Goal: Information Seeking & Learning: Learn about a topic

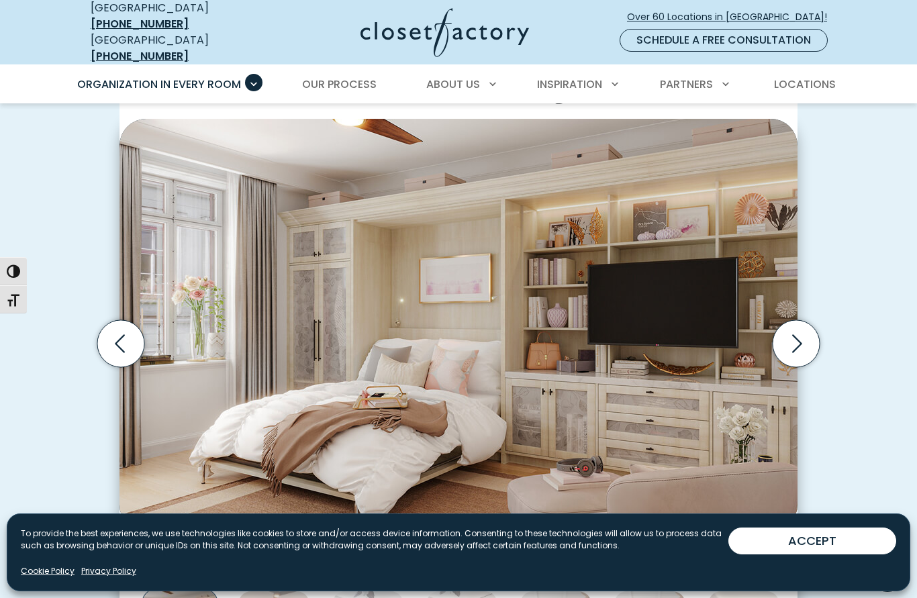
scroll to position [352, 0]
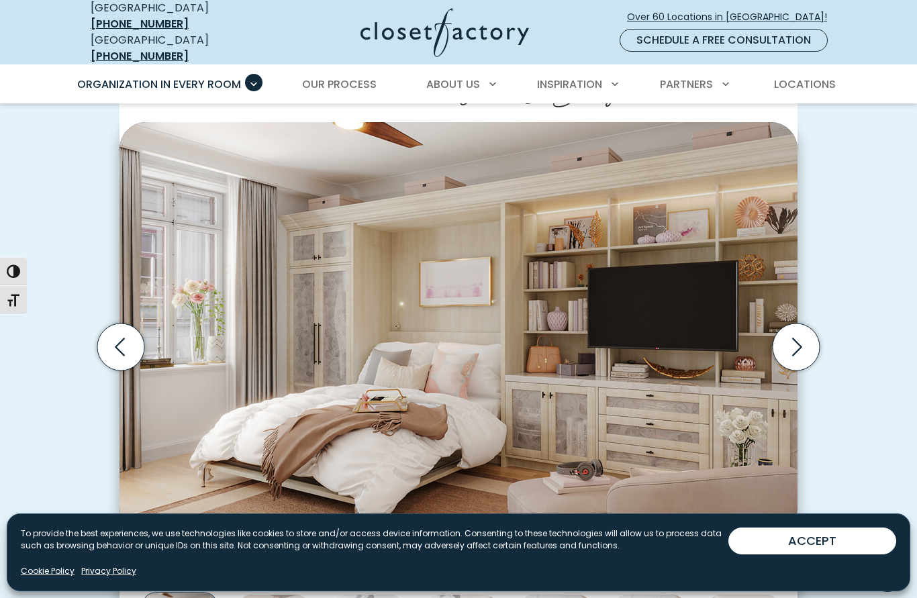
click at [797, 334] on icon "Next slide" at bounding box center [796, 347] width 47 height 47
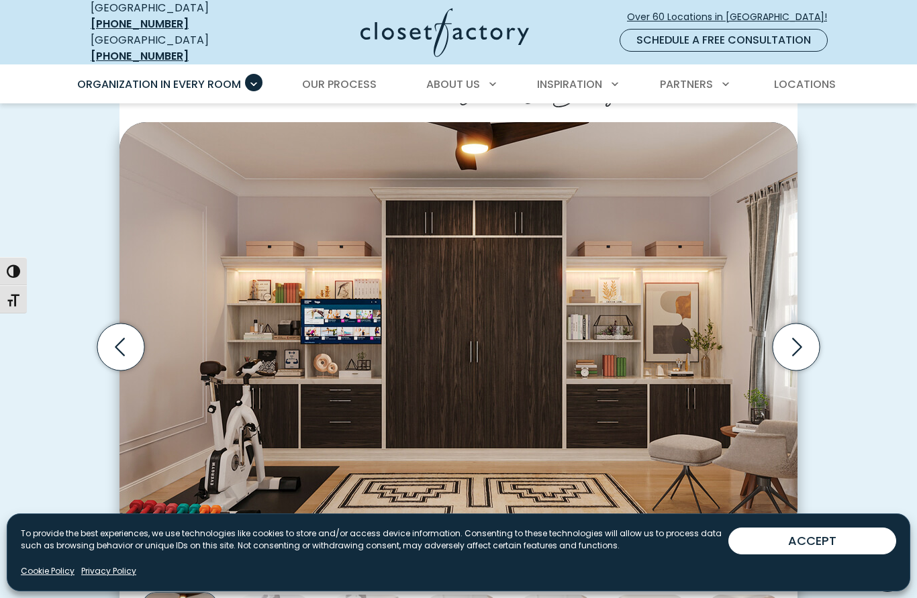
click at [799, 335] on icon "Next slide" at bounding box center [796, 347] width 47 height 47
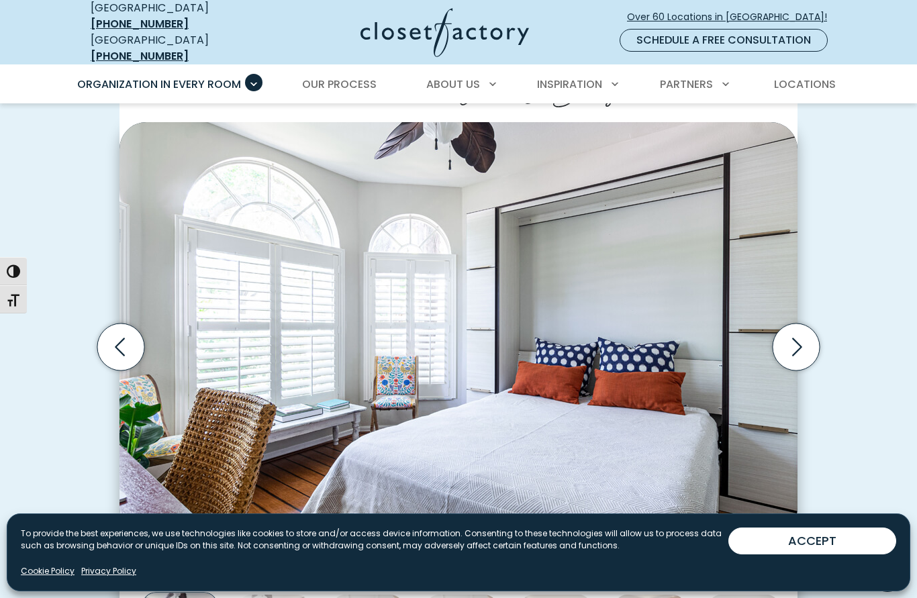
click at [789, 334] on icon "Next slide" at bounding box center [796, 347] width 47 height 47
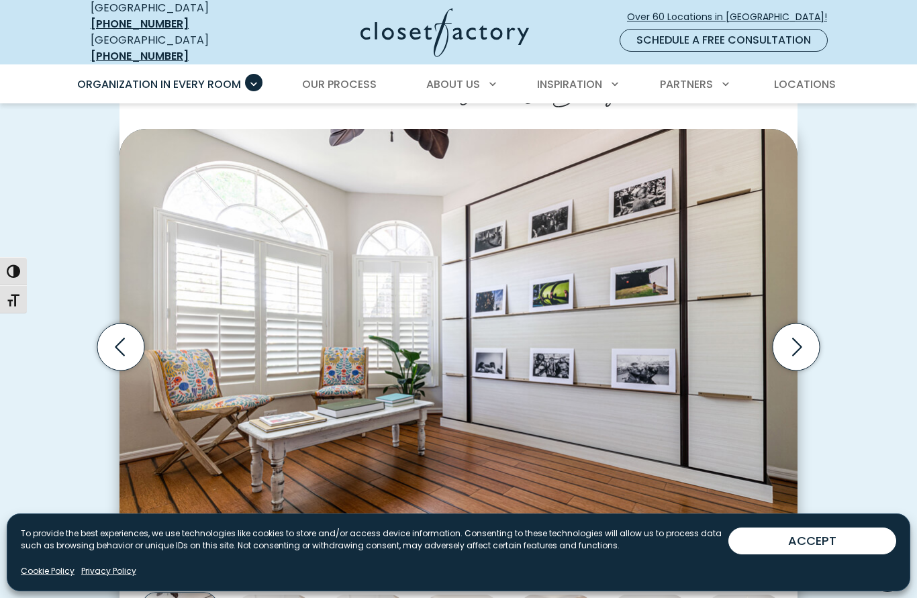
click at [793, 333] on icon "Next slide" at bounding box center [796, 347] width 47 height 47
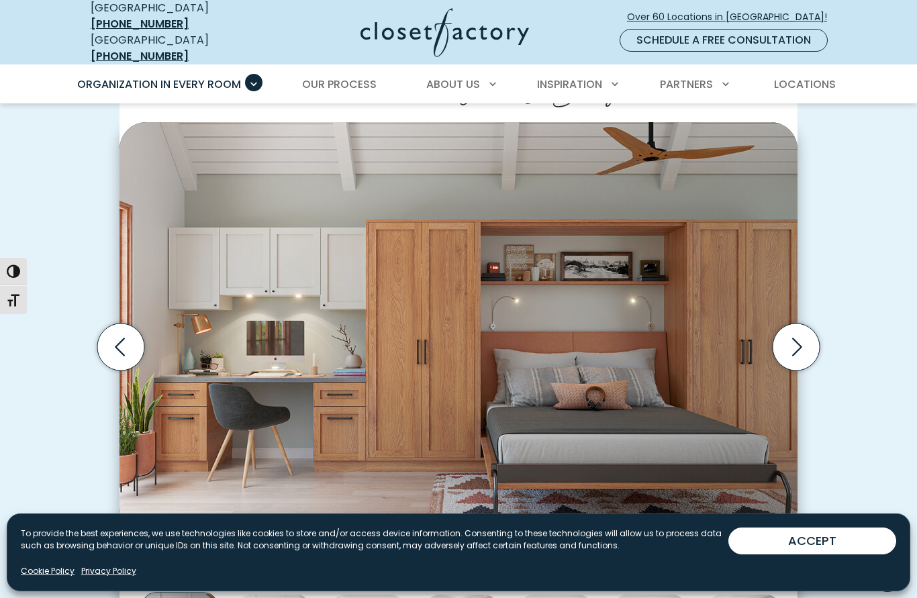
click at [793, 334] on icon "Next slide" at bounding box center [796, 347] width 47 height 47
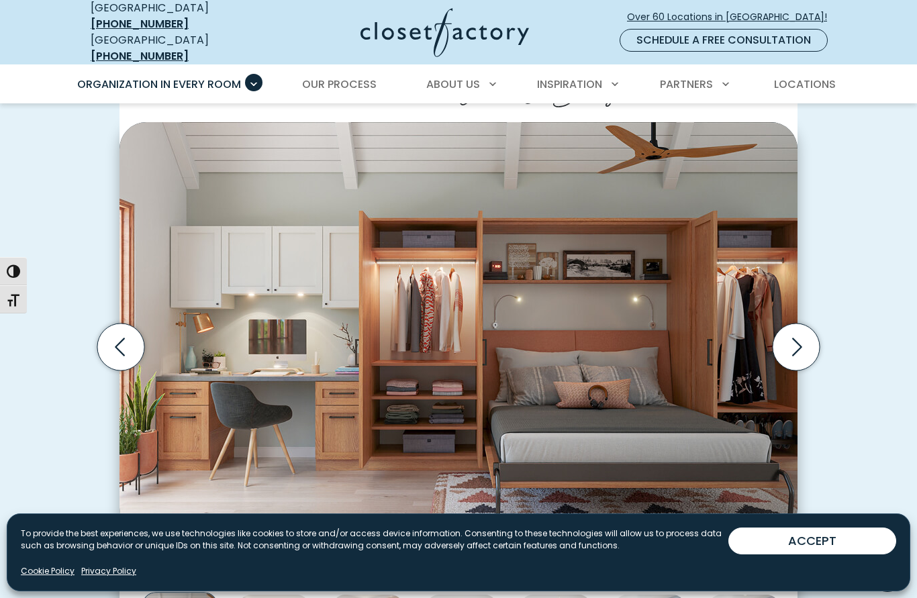
click at [796, 333] on icon "Next slide" at bounding box center [796, 347] width 47 height 47
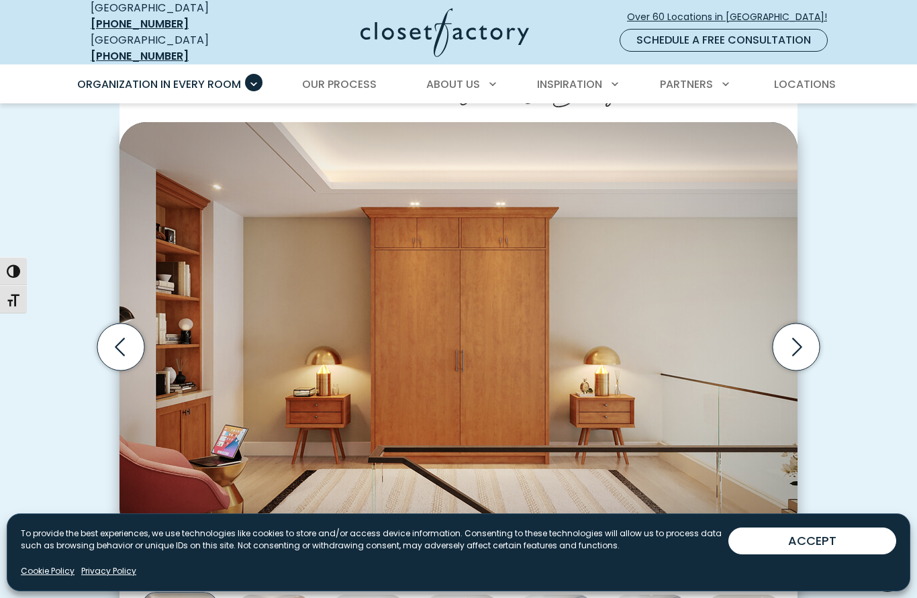
click at [796, 334] on icon "Next slide" at bounding box center [796, 347] width 47 height 47
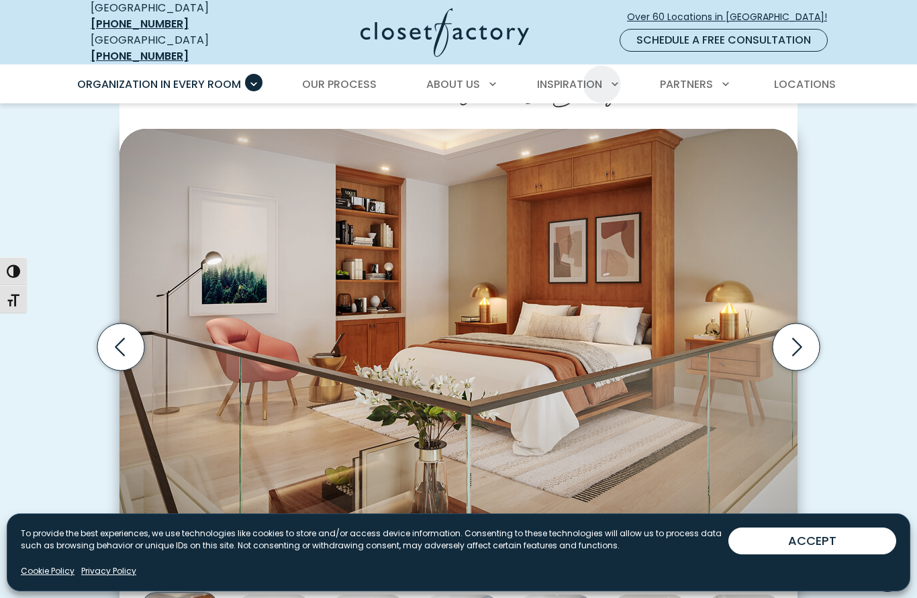
click at [816, 77] on span "Locations" at bounding box center [805, 84] width 62 height 15
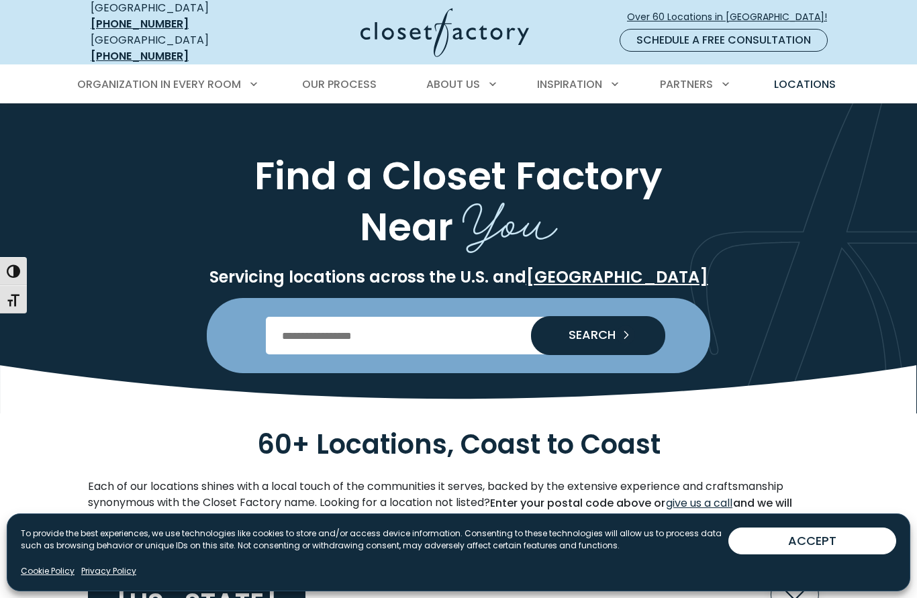
click at [370, 317] on input "Enter Postal Code" at bounding box center [459, 336] width 386 height 38
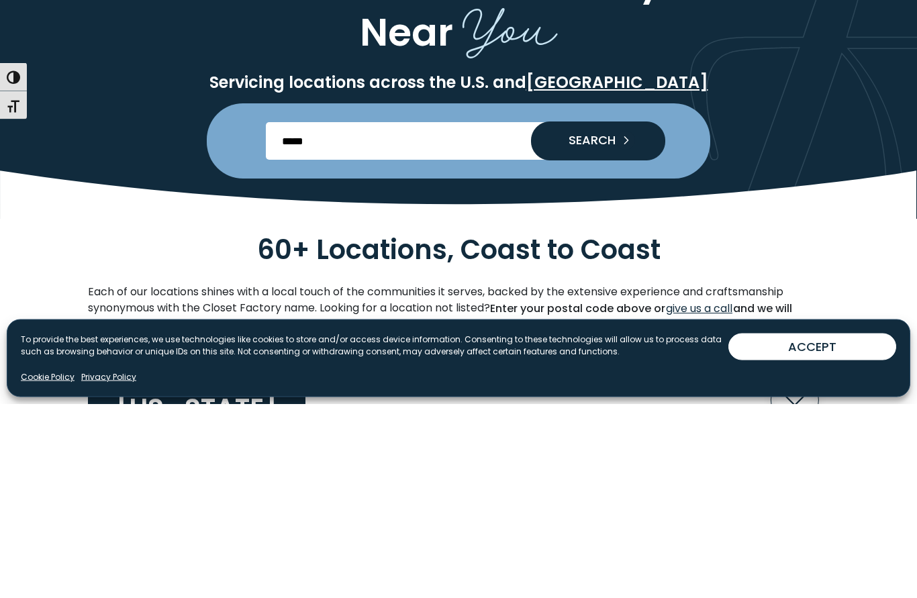
type input "*****"
click at [599, 329] on span "SEARCH" at bounding box center [587, 335] width 58 height 12
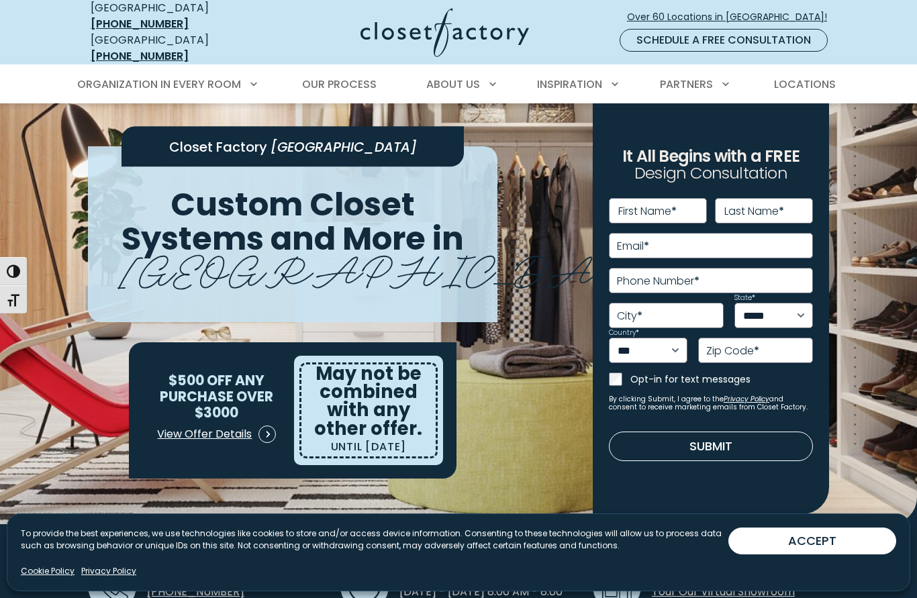
scroll to position [107, 0]
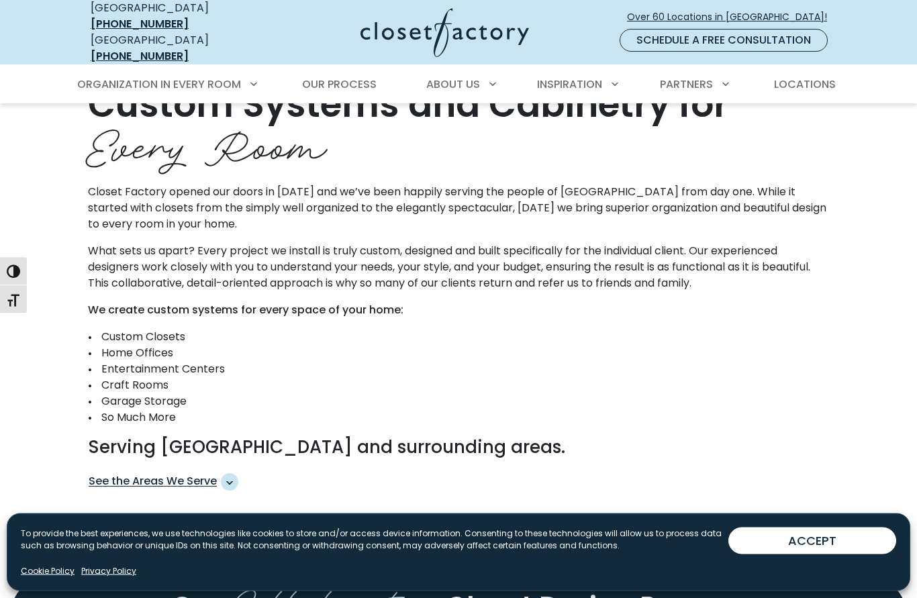
click at [235, 474] on span "See the Areas We Serve" at bounding box center [229, 482] width 17 height 17
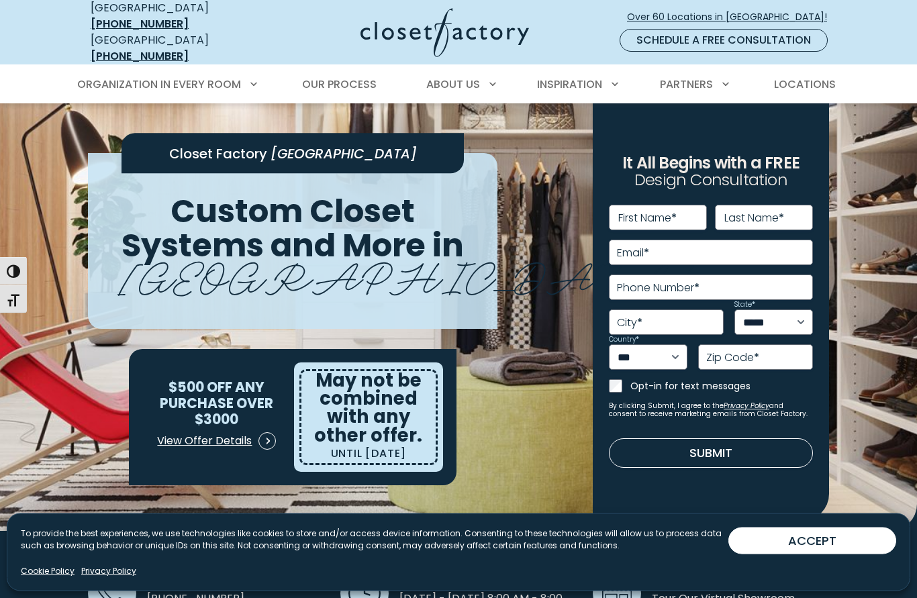
scroll to position [0, 0]
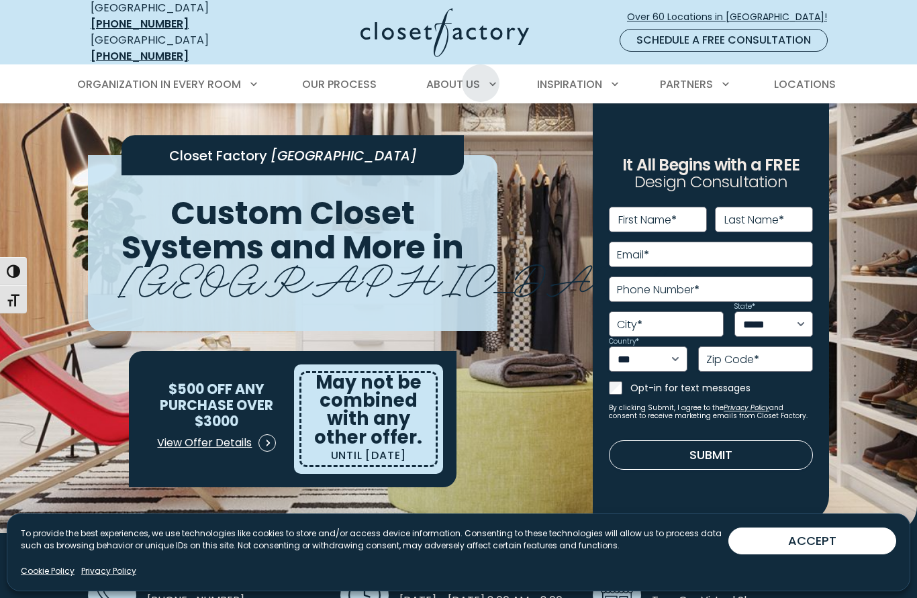
click at [548, 277] on div at bounding box center [458, 402] width 917 height 598
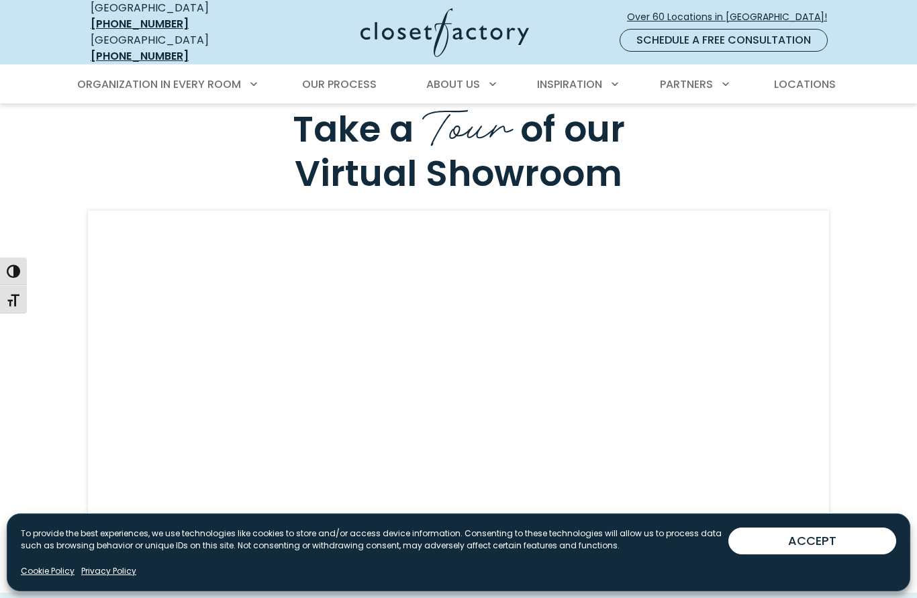
scroll to position [3769, 0]
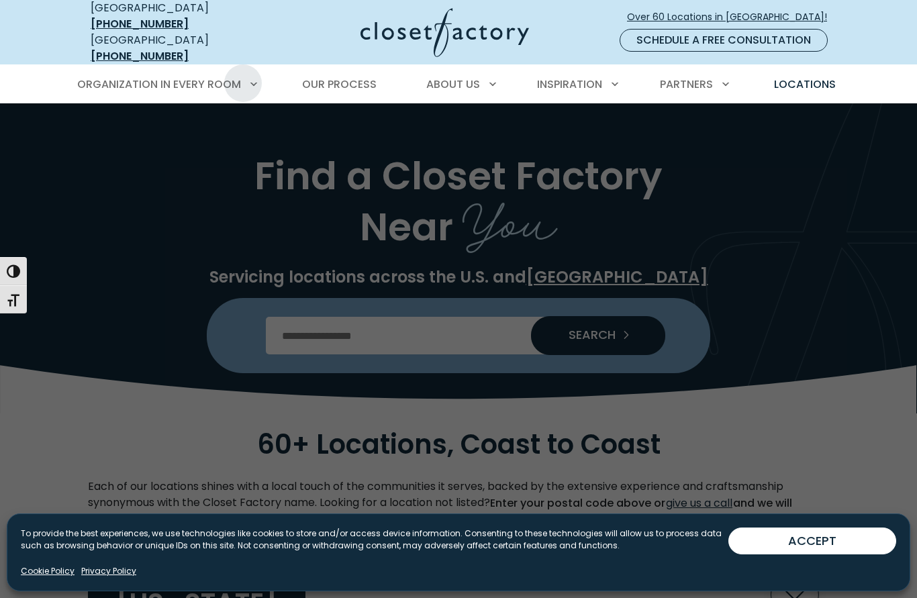
click at [140, 259] on span "Wall Beds" at bounding box center [129, 266] width 56 height 15
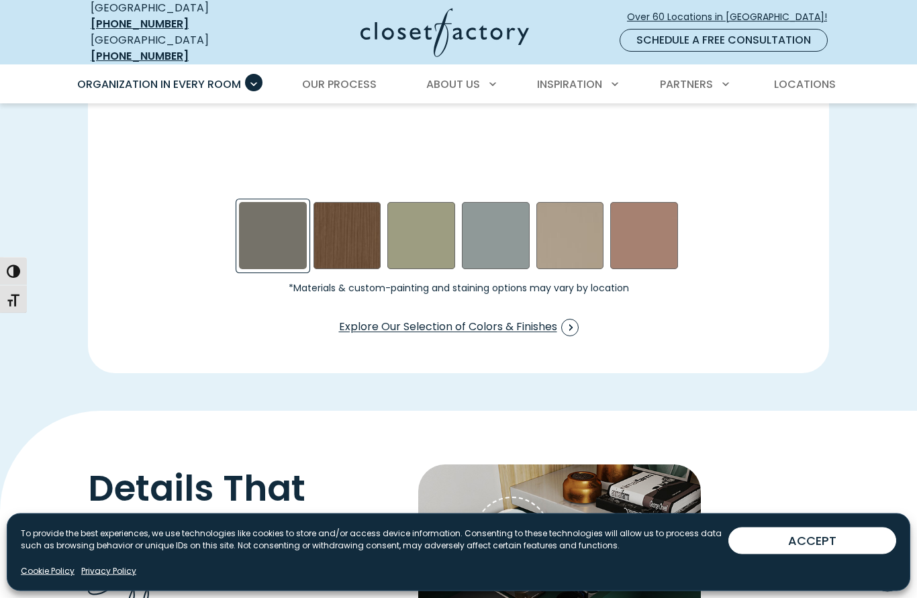
scroll to position [2085, 0]
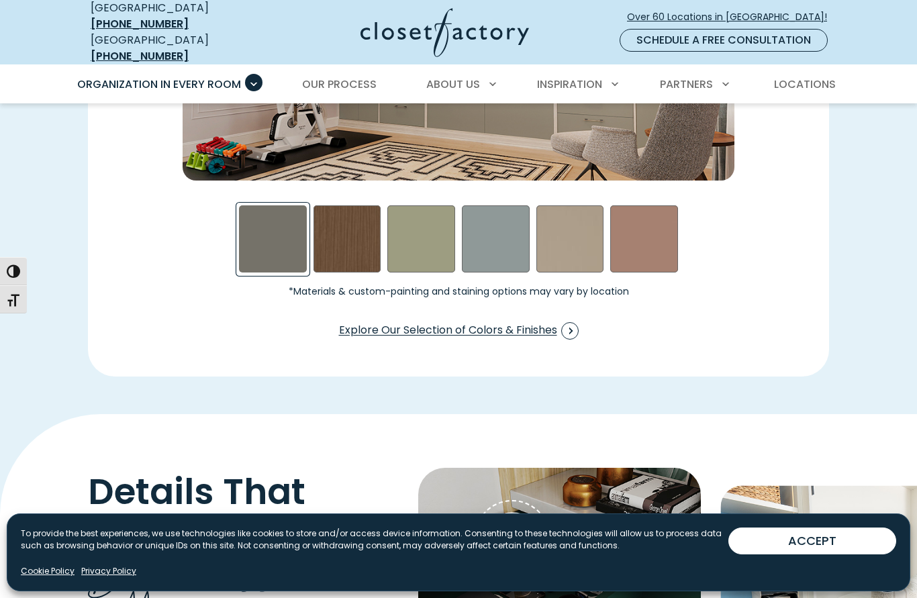
click at [544, 322] on span "Explore Our Selection of Colors & Finishes" at bounding box center [459, 330] width 240 height 17
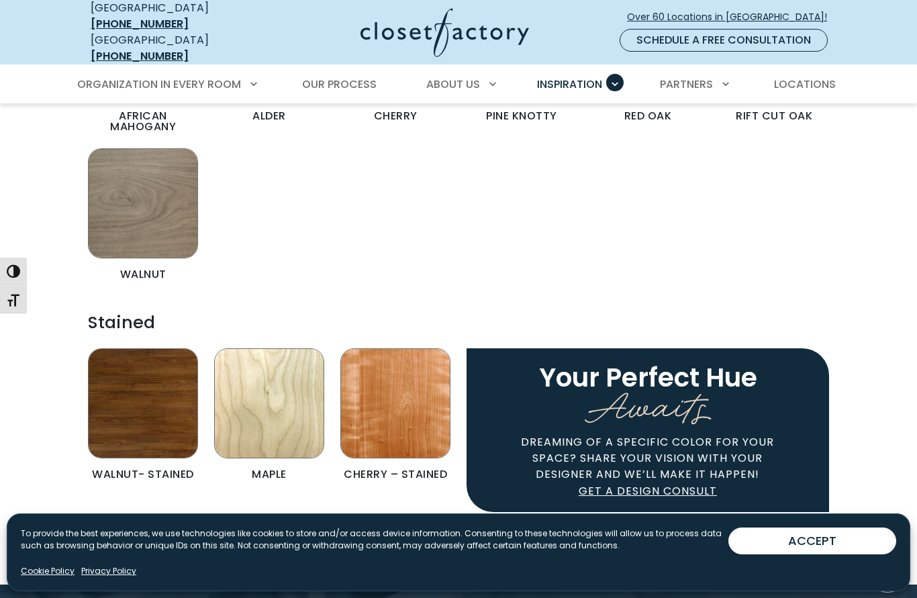
scroll to position [2504, 0]
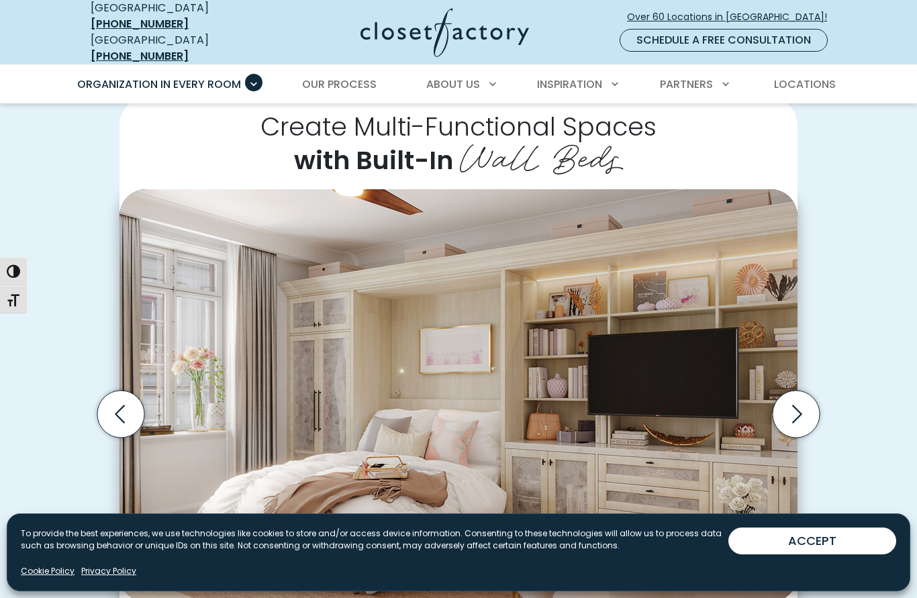
click at [742, 403] on img "Thumbnail Gallery" at bounding box center [458, 395] width 678 height 413
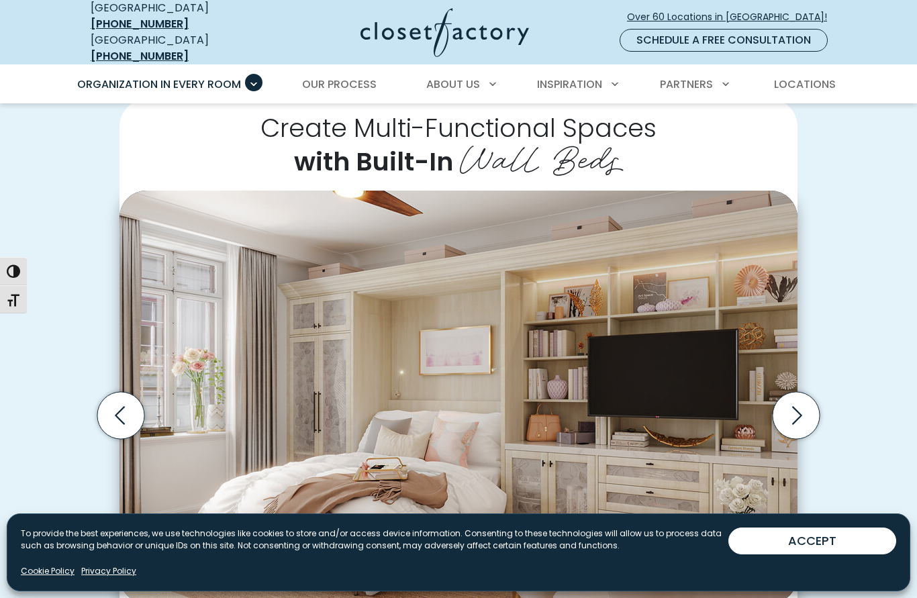
click at [789, 399] on icon "Next slide" at bounding box center [796, 415] width 47 height 47
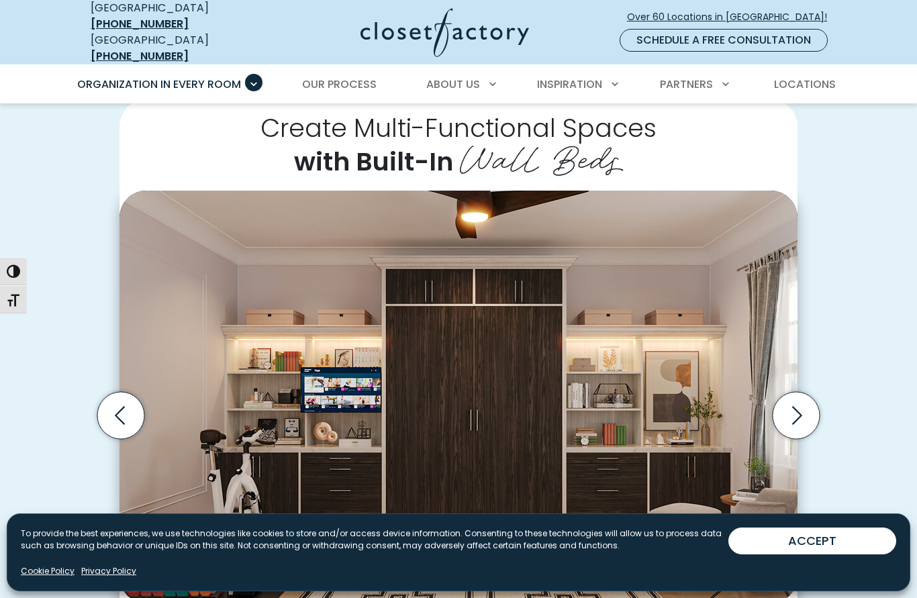
click at [803, 400] on icon "Next slide" at bounding box center [796, 415] width 47 height 47
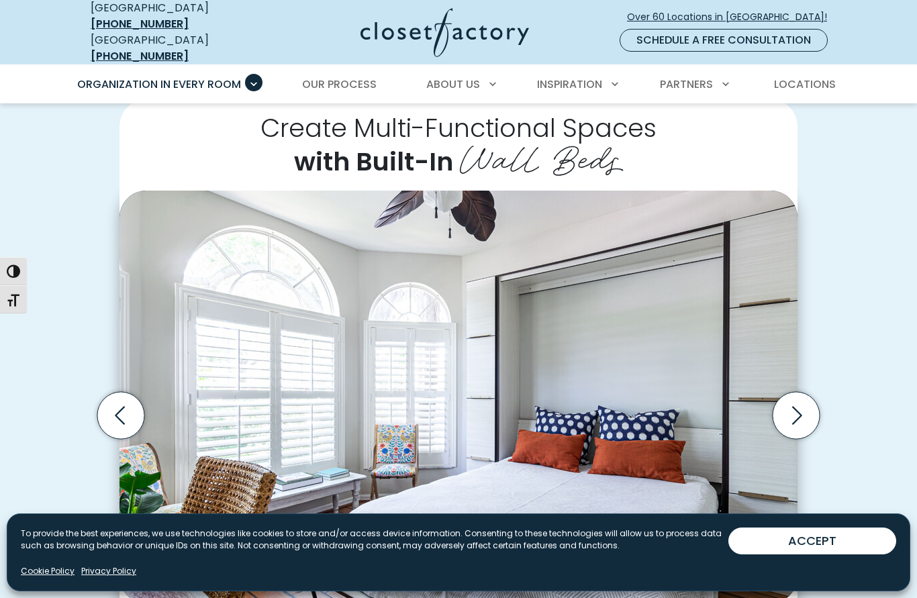
click at [793, 401] on icon "Next slide" at bounding box center [796, 415] width 47 height 47
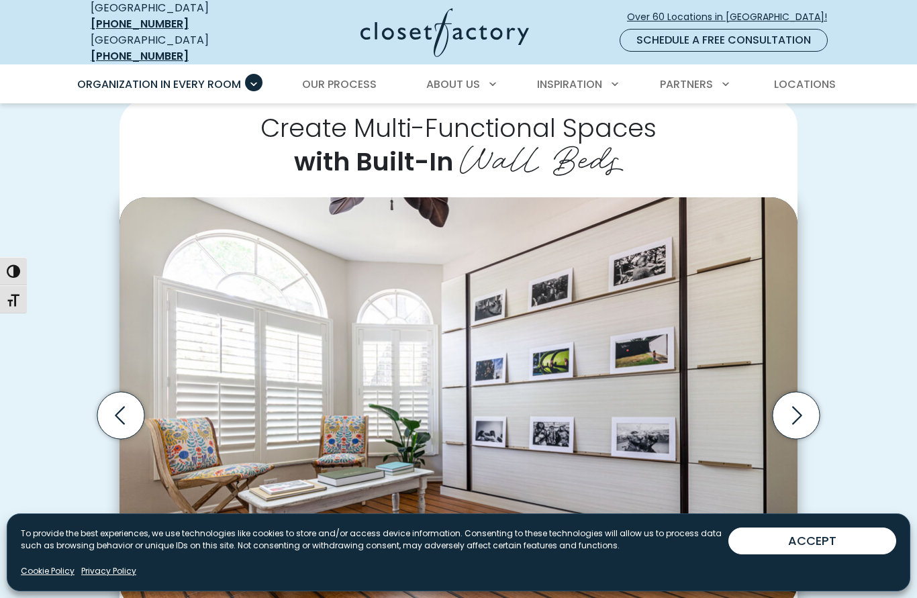
click at [795, 401] on icon "Next slide" at bounding box center [796, 415] width 47 height 47
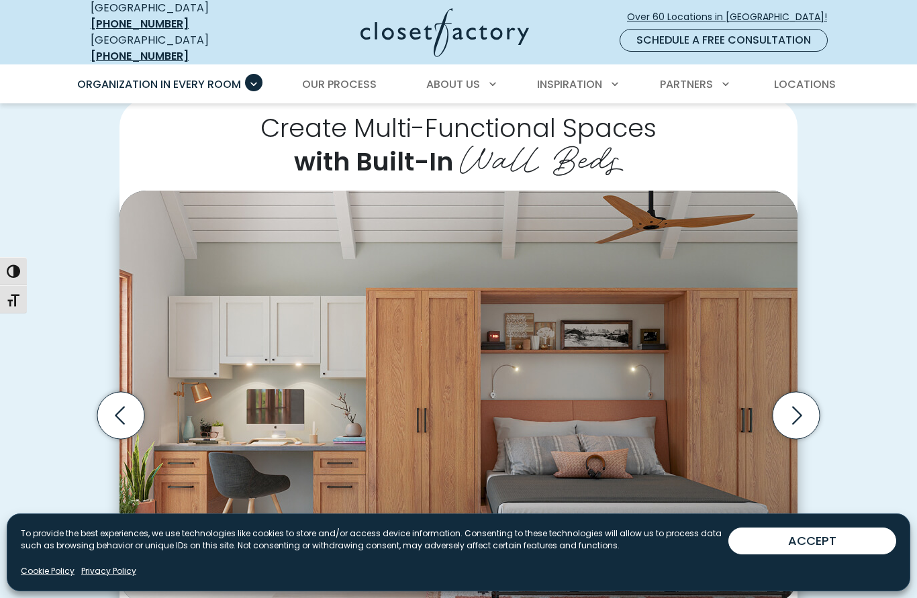
click at [800, 397] on icon "Next slide" at bounding box center [796, 415] width 47 height 47
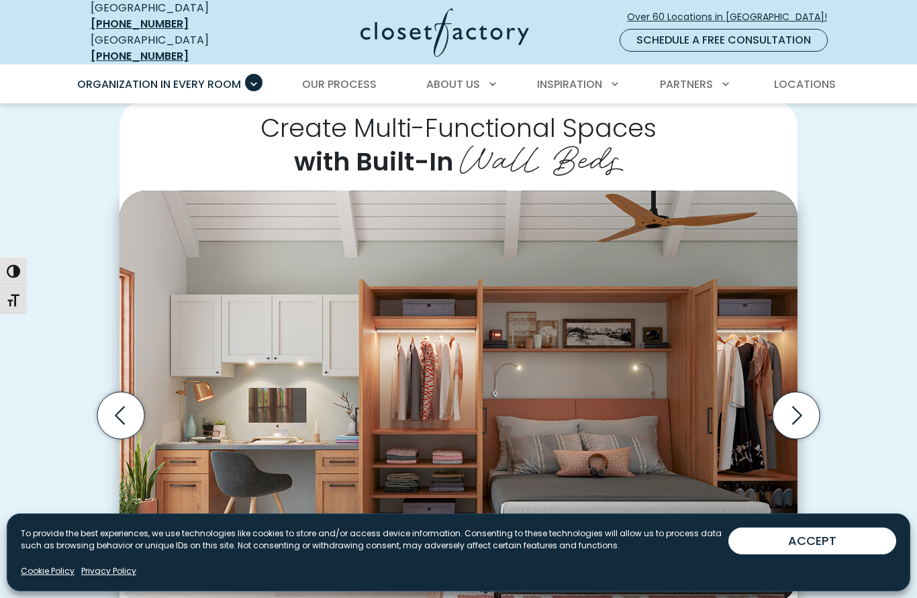
click at [799, 407] on icon "Next slide" at bounding box center [797, 416] width 10 height 18
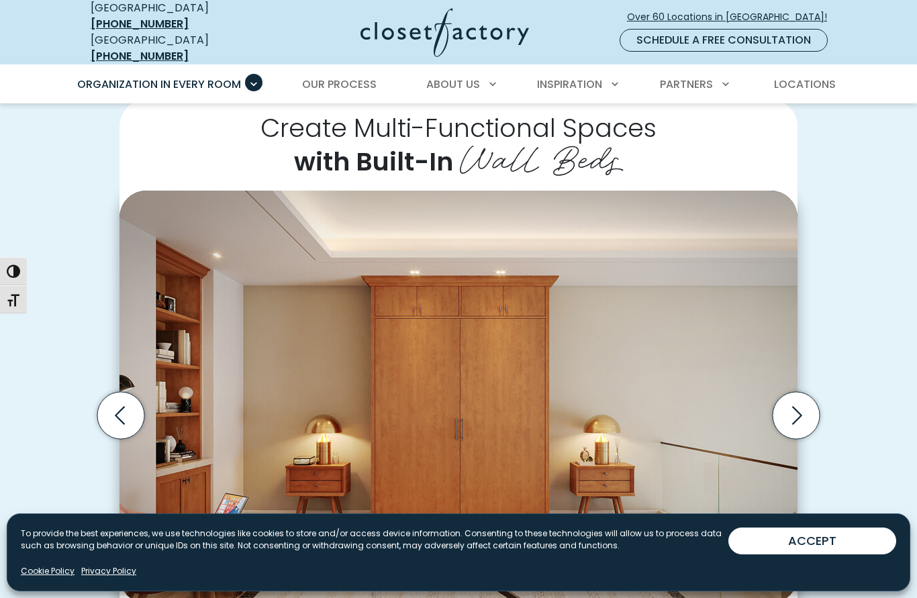
click at [797, 407] on icon "Next slide" at bounding box center [797, 416] width 10 height 18
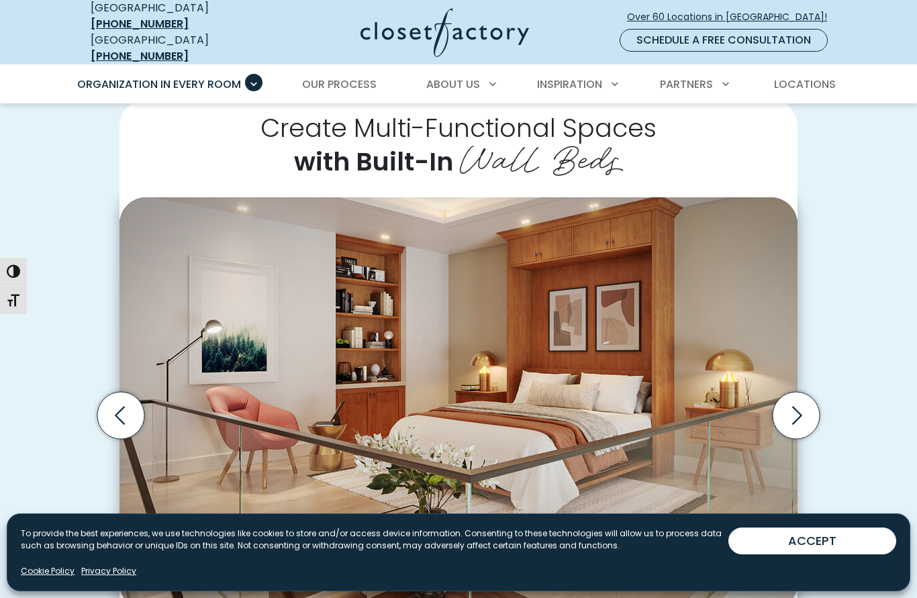
click at [801, 397] on icon "Next slide" at bounding box center [796, 415] width 47 height 47
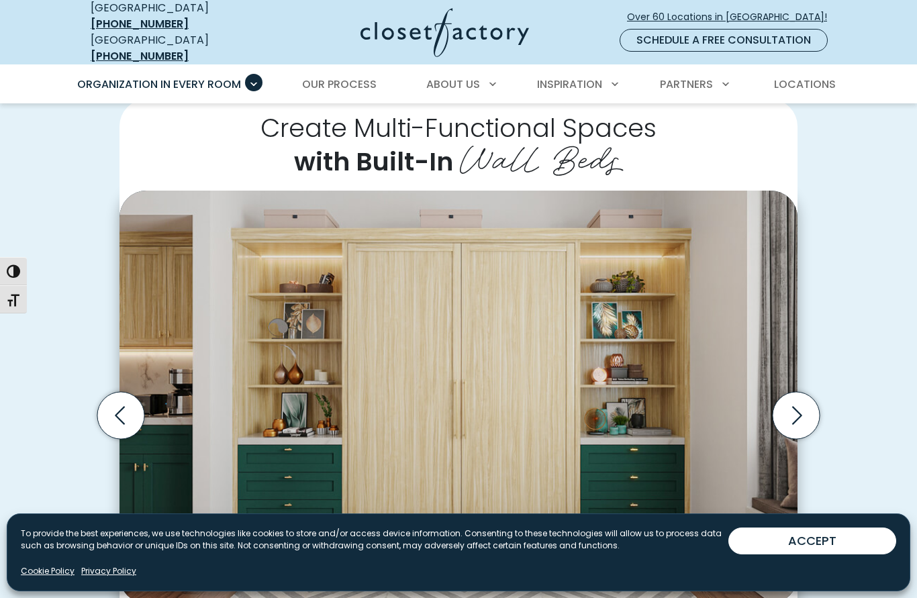
click at [797, 400] on icon "Next slide" at bounding box center [796, 415] width 47 height 47
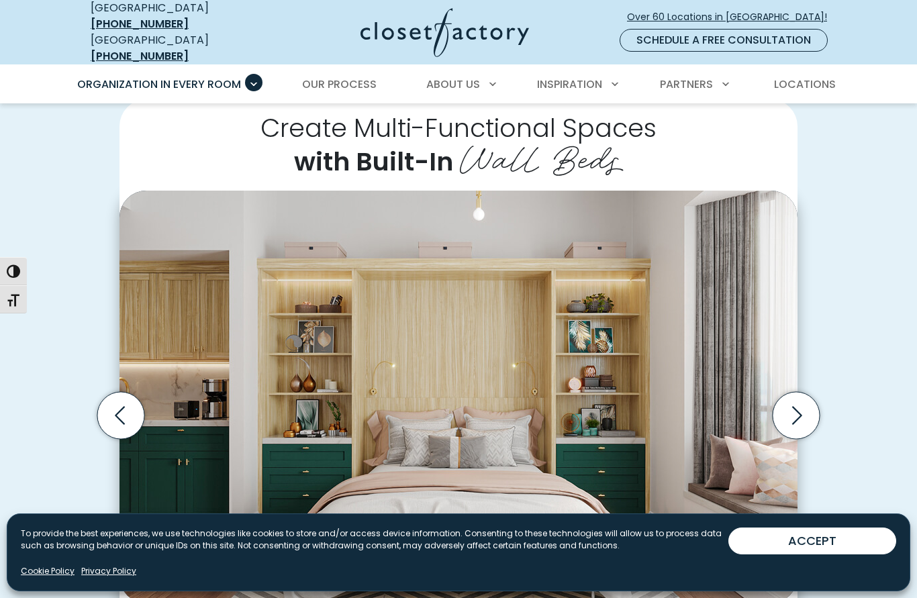
click at [797, 407] on icon "Next slide" at bounding box center [797, 416] width 10 height 18
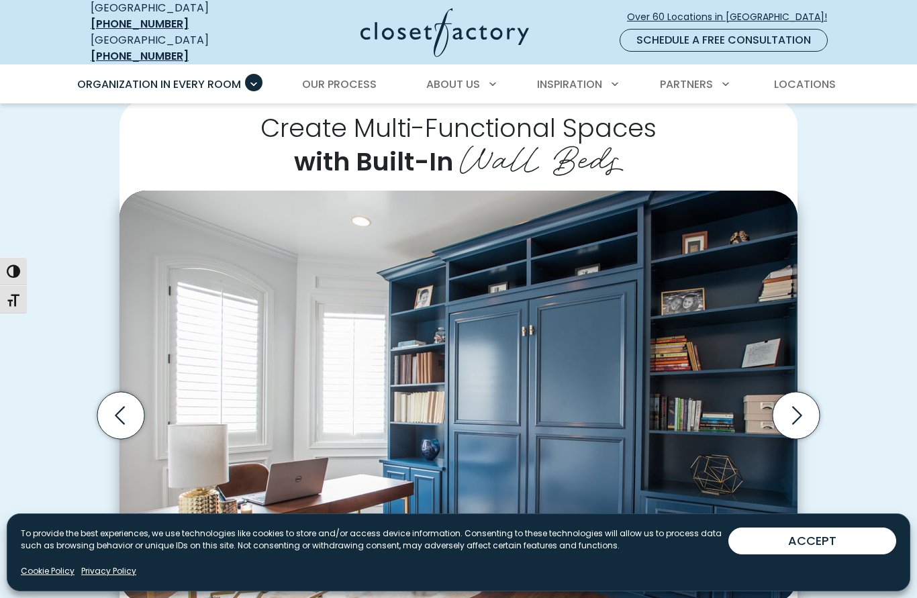
click at [797, 407] on icon "Next slide" at bounding box center [797, 416] width 10 height 18
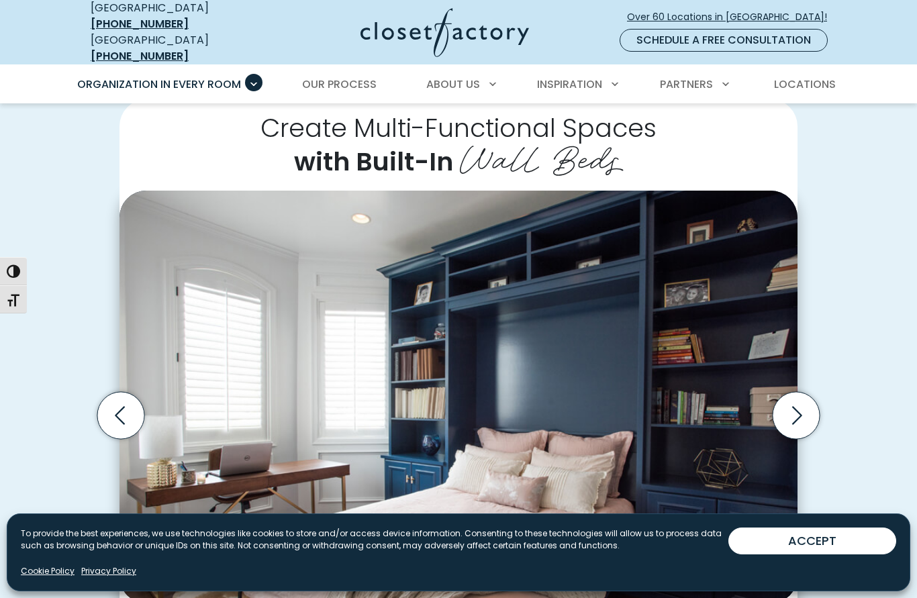
click at [795, 398] on icon "Next slide" at bounding box center [796, 415] width 47 height 47
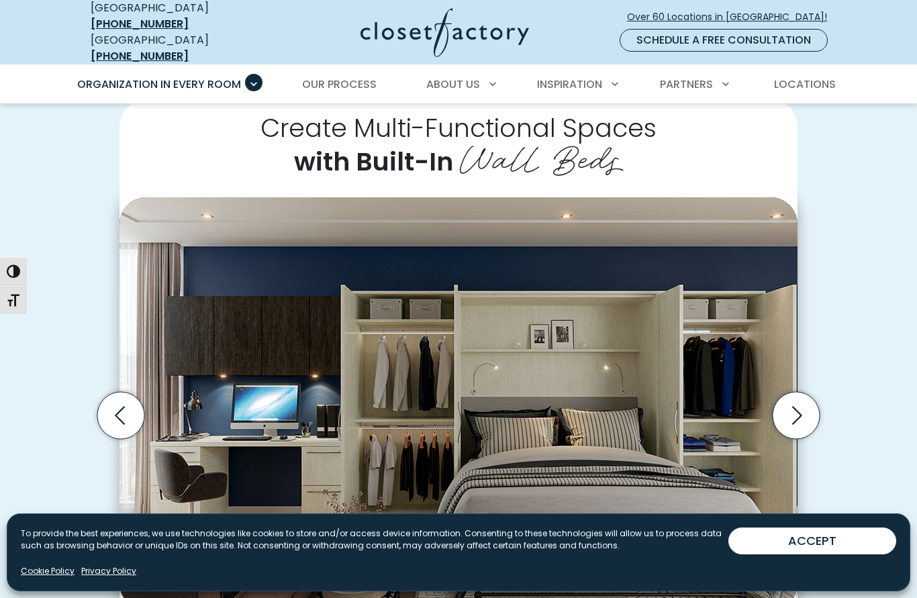
click at [796, 407] on icon "Next slide" at bounding box center [797, 416] width 10 height 18
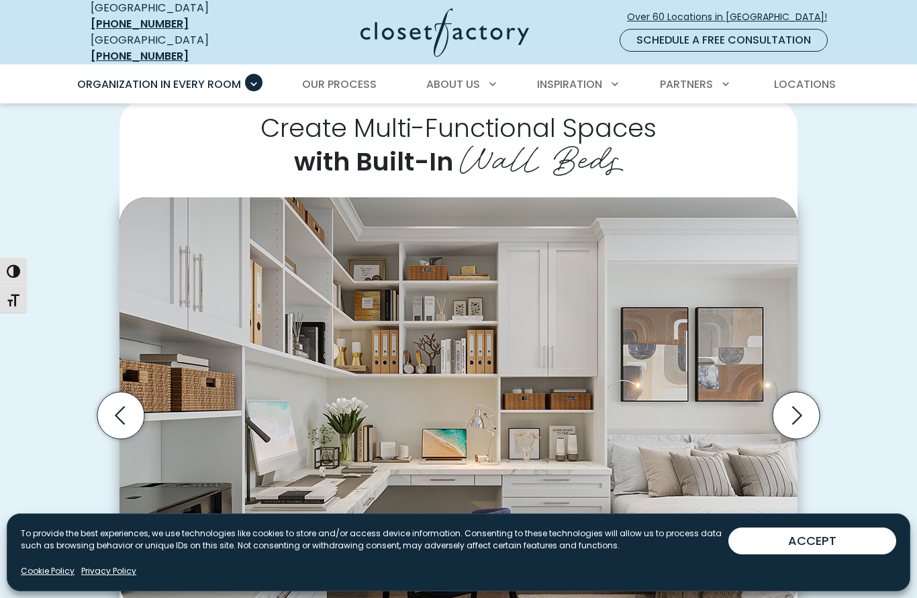
click at [797, 397] on icon "Next slide" at bounding box center [796, 415] width 47 height 47
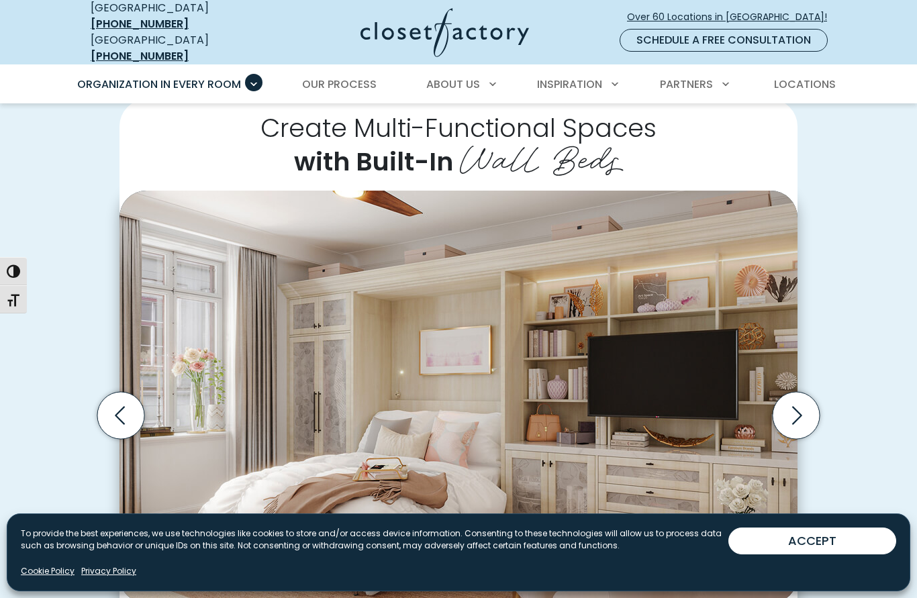
click at [796, 407] on icon "Next slide" at bounding box center [797, 416] width 10 height 18
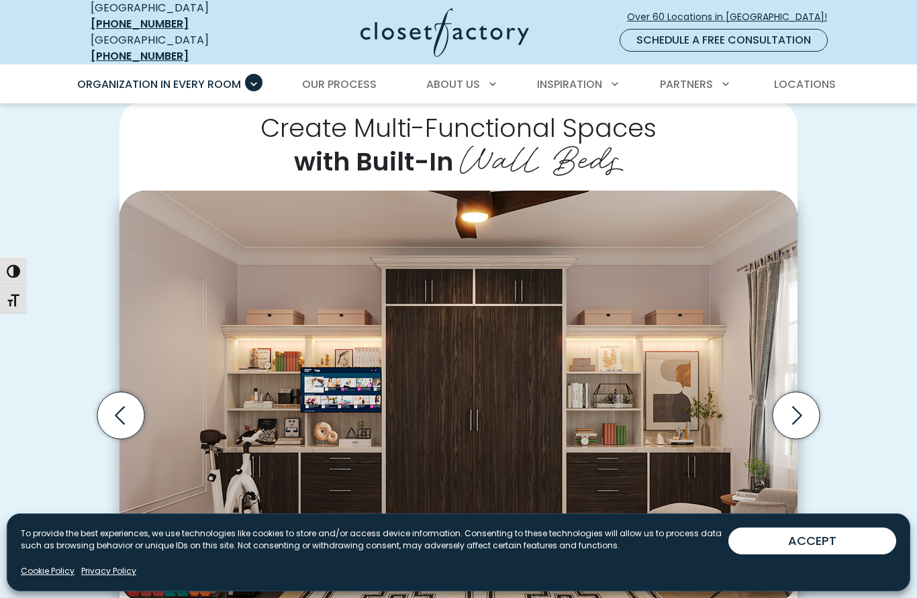
click at [800, 407] on icon "Next slide" at bounding box center [797, 416] width 10 height 18
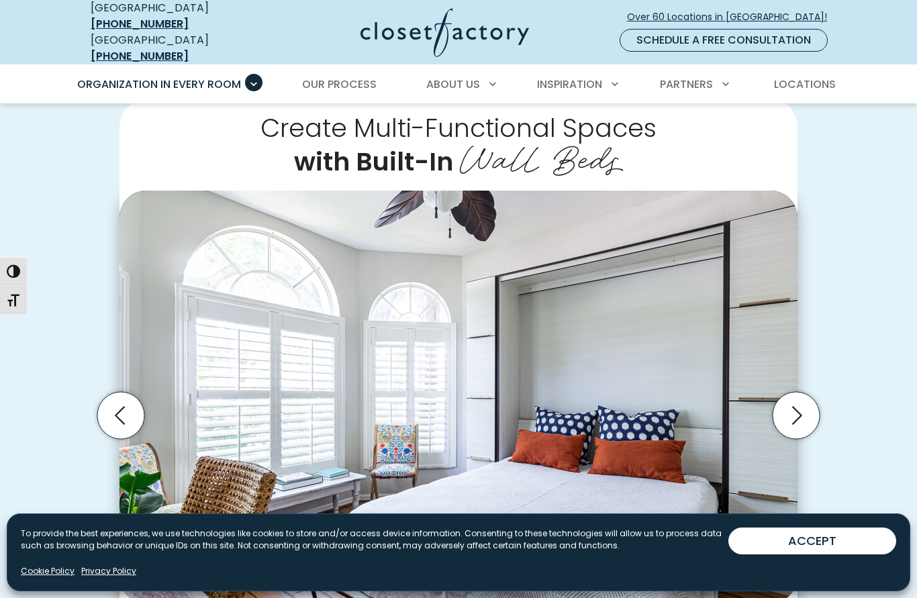
click at [800, 406] on icon "Next slide" at bounding box center [796, 415] width 47 height 47
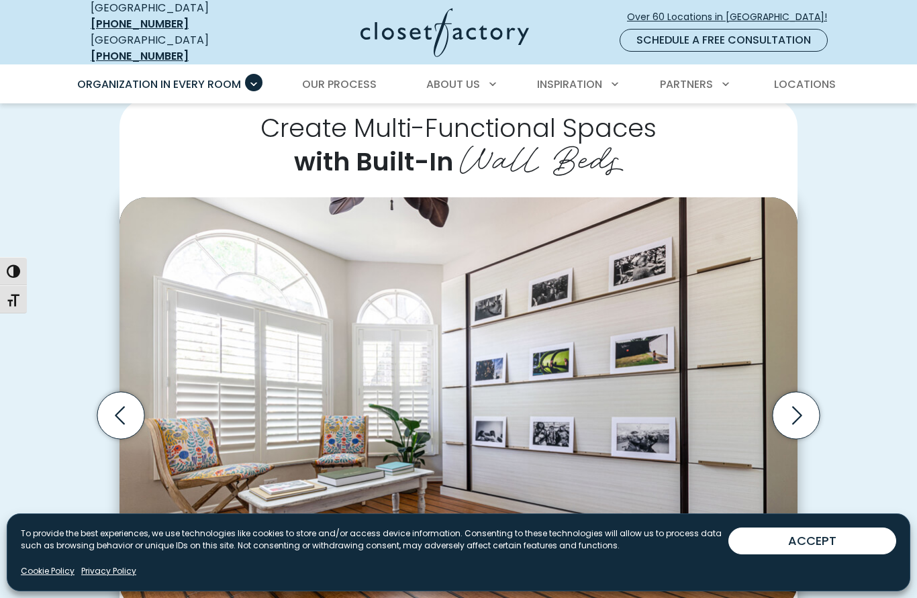
click at [801, 407] on icon "Next slide" at bounding box center [797, 416] width 10 height 18
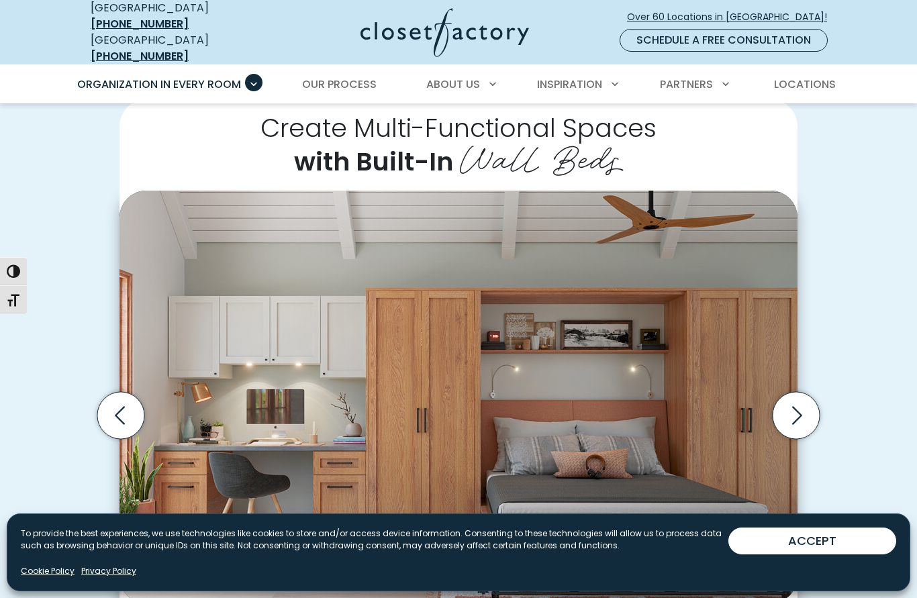
click at [801, 407] on icon "Next slide" at bounding box center [797, 416] width 10 height 18
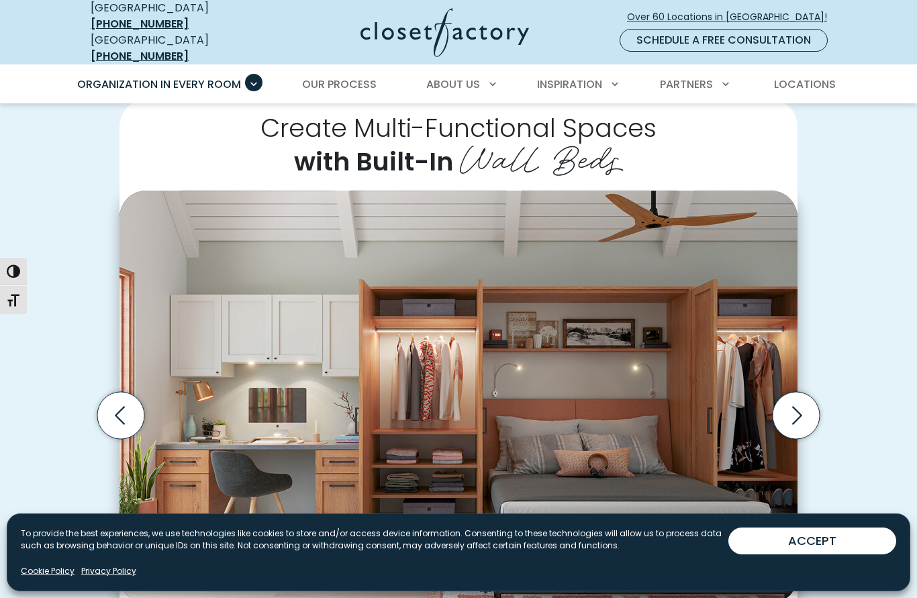
click at [802, 401] on icon "Next slide" at bounding box center [796, 415] width 47 height 47
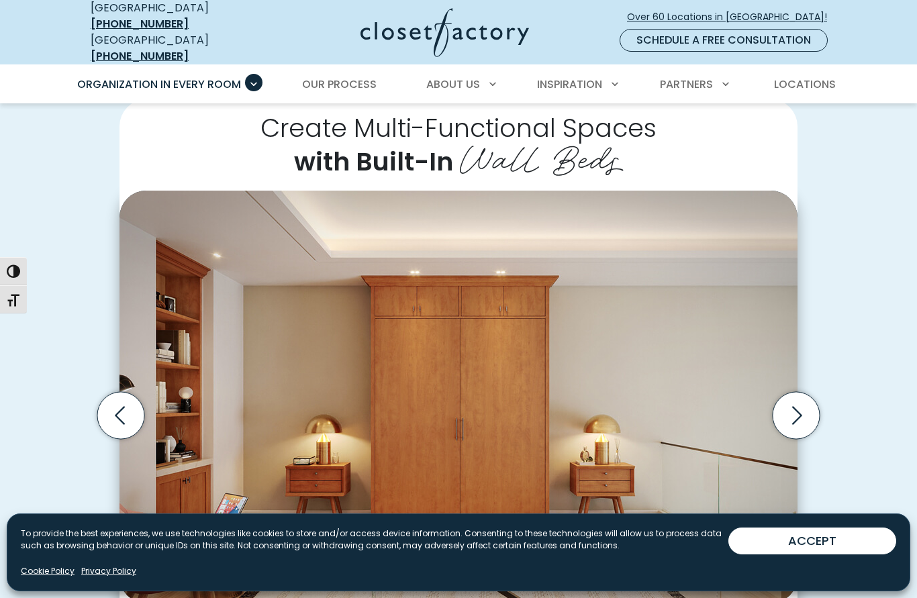
click at [802, 399] on icon "Next slide" at bounding box center [796, 415] width 47 height 47
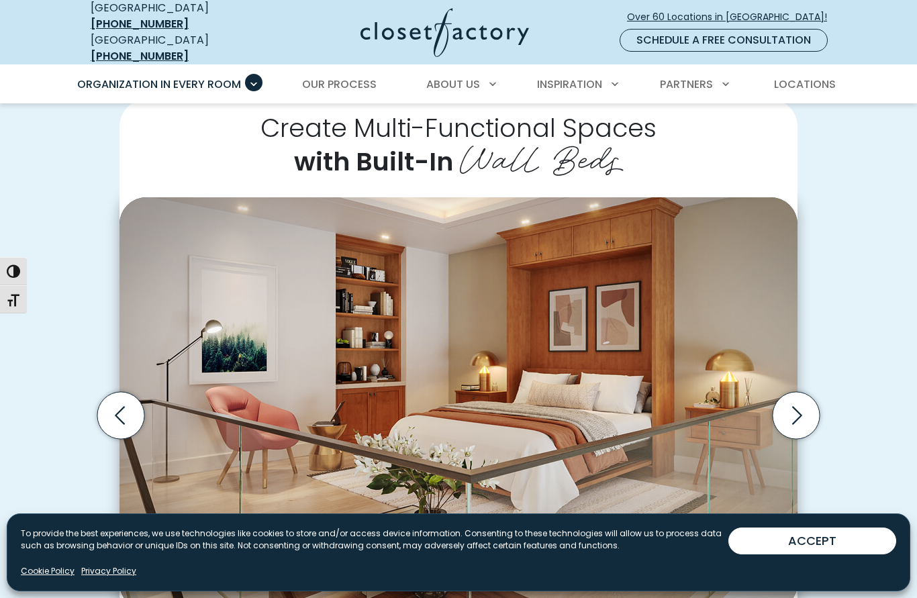
click at [803, 399] on icon "Next slide" at bounding box center [796, 415] width 47 height 47
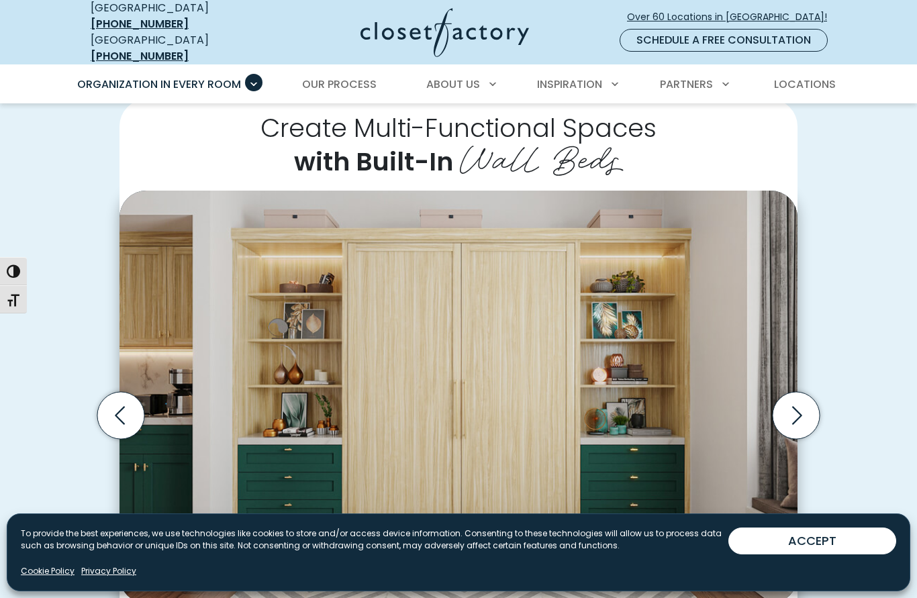
click at [803, 399] on icon "Next slide" at bounding box center [796, 415] width 47 height 47
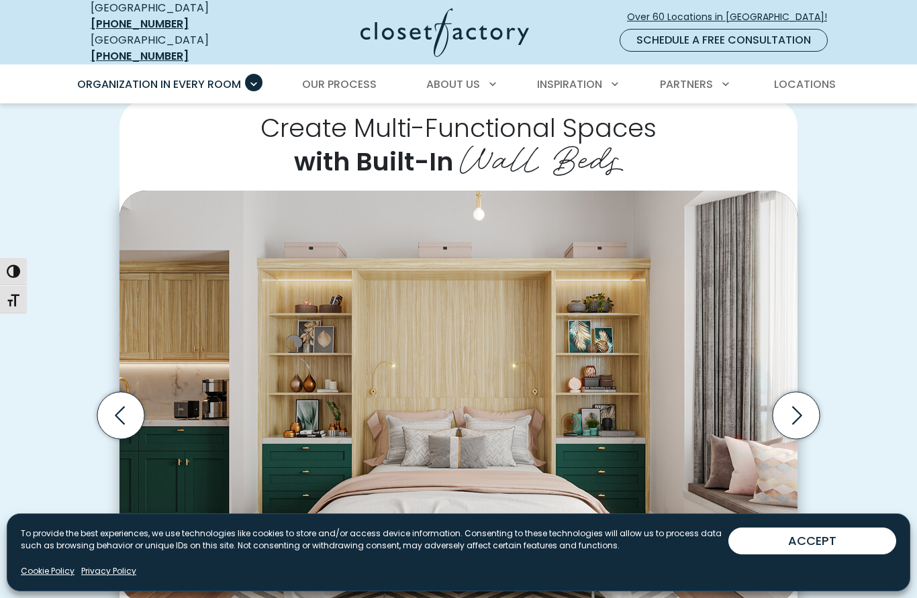
click at [803, 398] on icon "Next slide" at bounding box center [796, 415] width 47 height 47
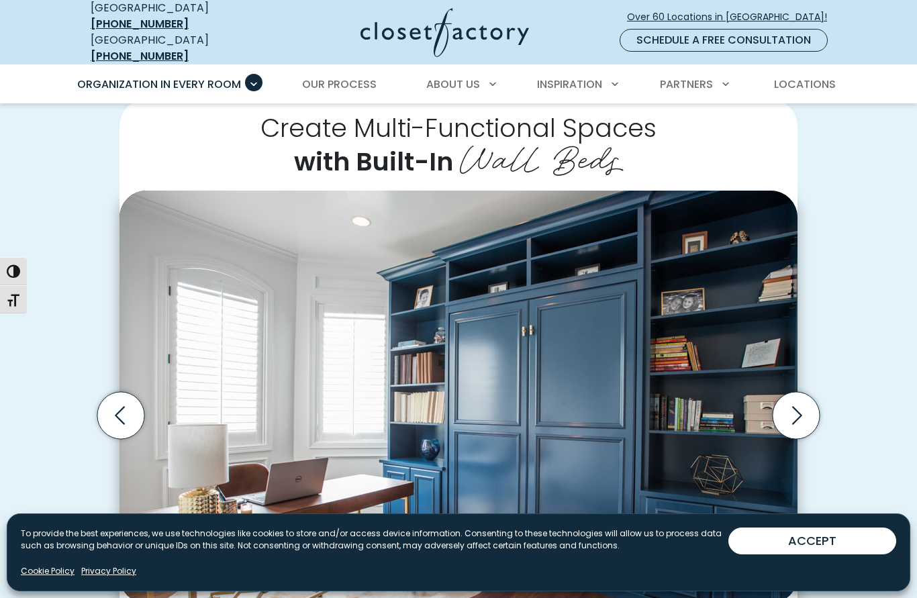
click at [803, 399] on icon "Next slide" at bounding box center [796, 415] width 47 height 47
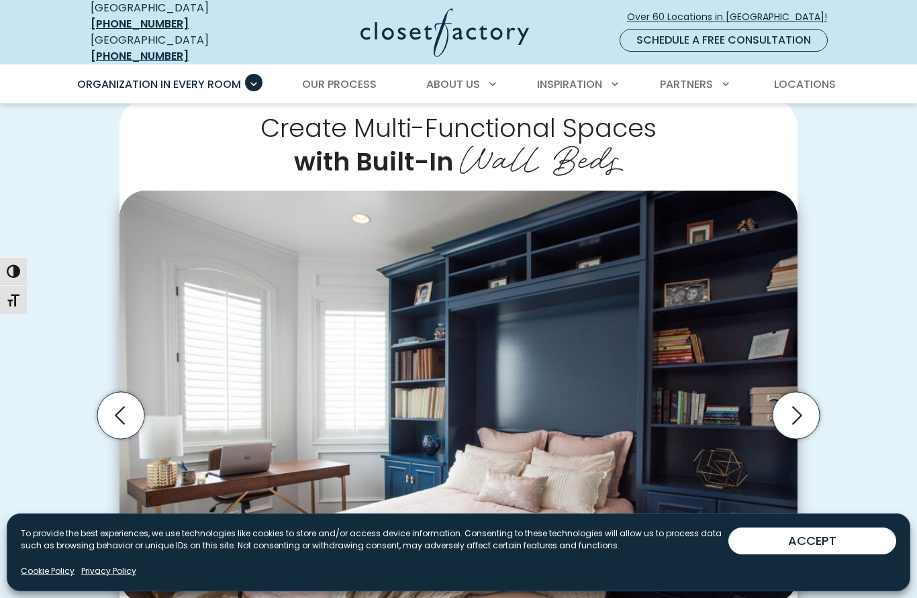
click at [803, 399] on icon "Next slide" at bounding box center [796, 415] width 47 height 47
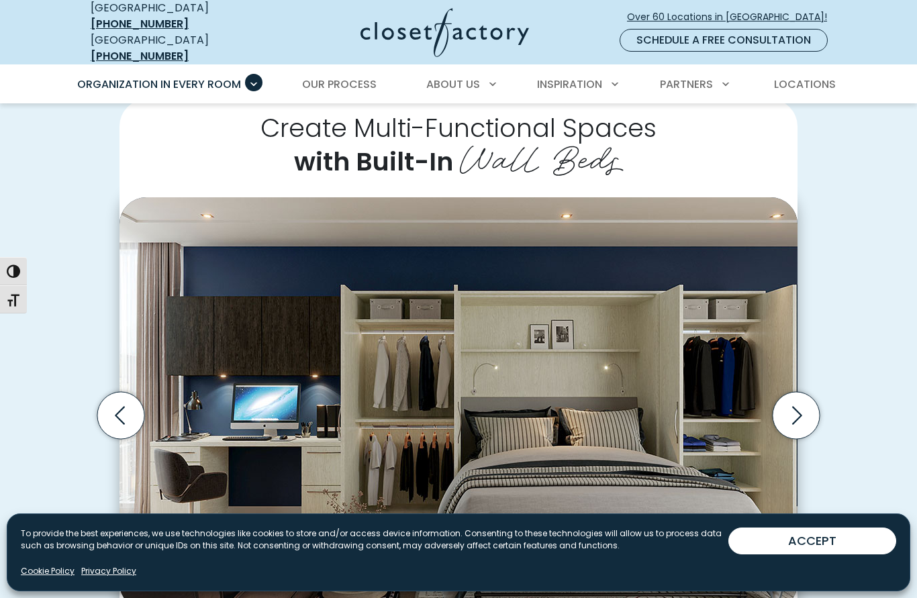
click at [803, 399] on icon "Next slide" at bounding box center [796, 415] width 47 height 47
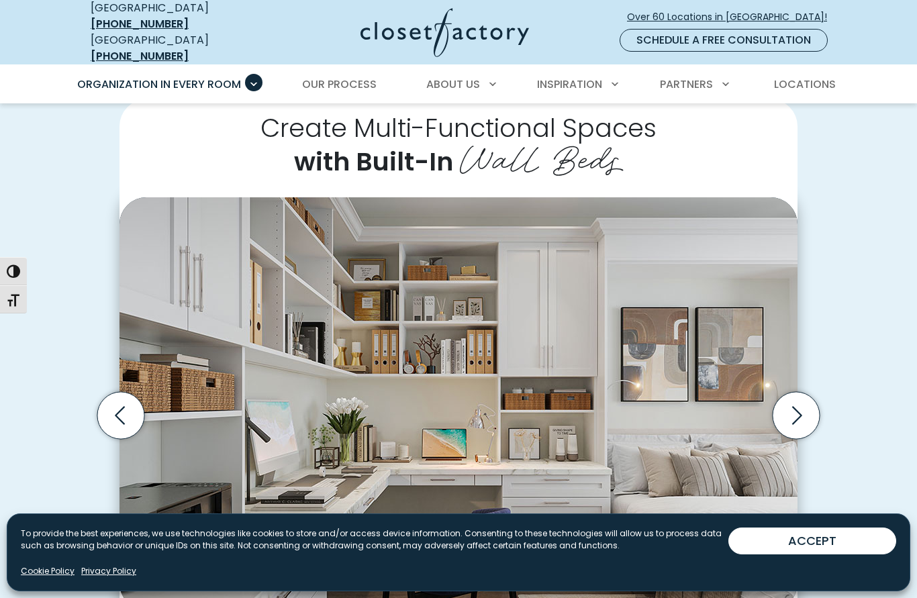
click at [805, 398] on icon "Next slide" at bounding box center [796, 415] width 47 height 47
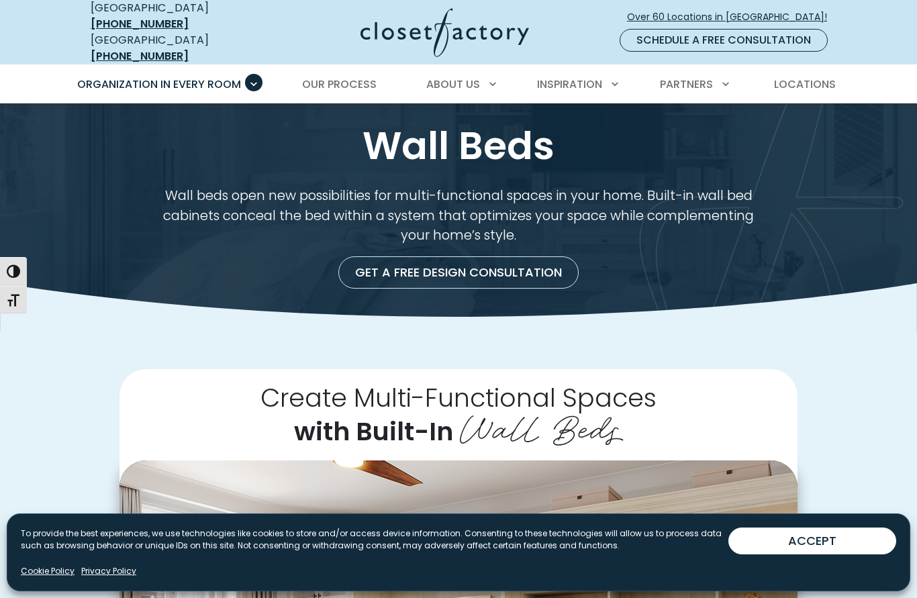
scroll to position [0, 0]
